Goal: Task Accomplishment & Management: Manage account settings

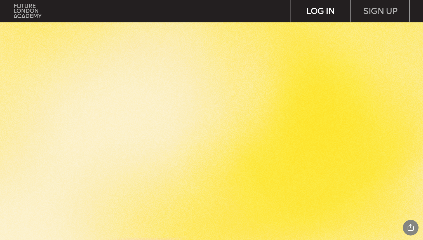
click at [323, 15] on div "LOG IN" at bounding box center [321, 11] width 60 height 22
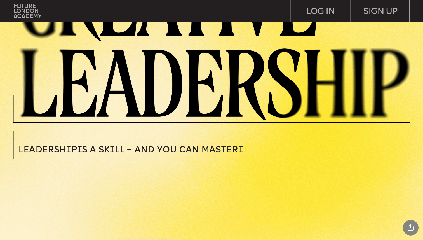
scroll to position [78, 0]
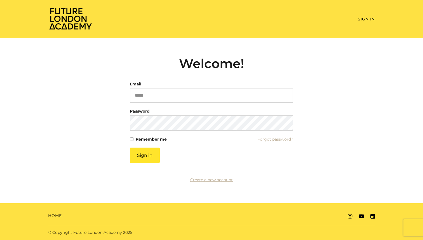
type input "**********"
click at [135, 158] on button "Sign in" at bounding box center [145, 154] width 30 height 15
